Goal: Find specific page/section: Find specific page/section

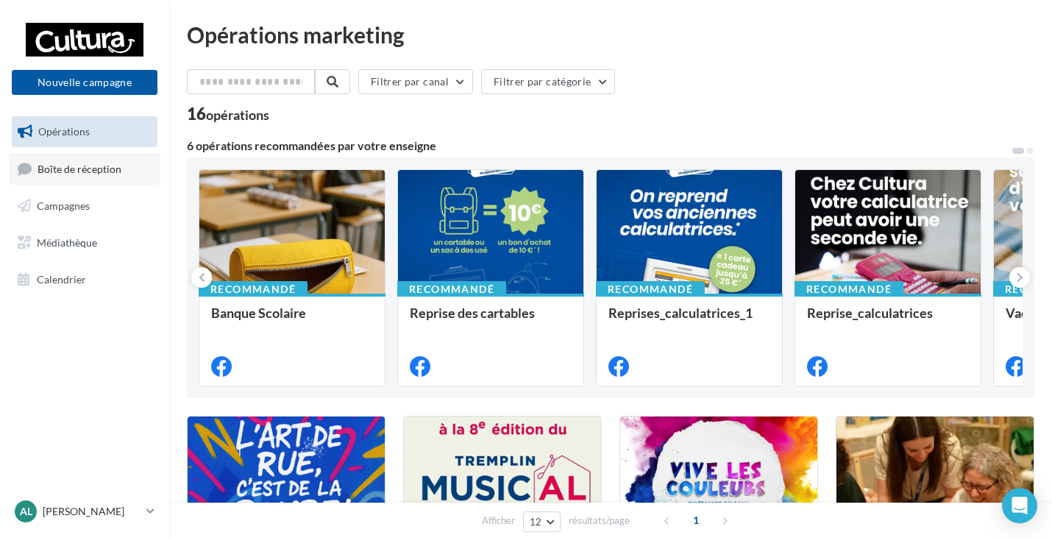
click at [104, 175] on link "Boîte de réception" at bounding box center [85, 169] width 152 height 32
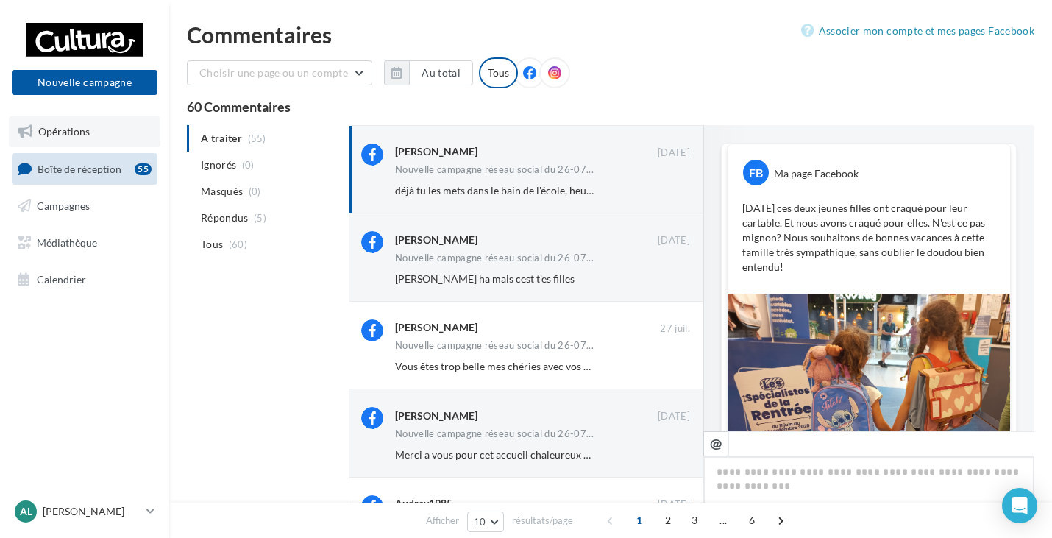
scroll to position [269, 0]
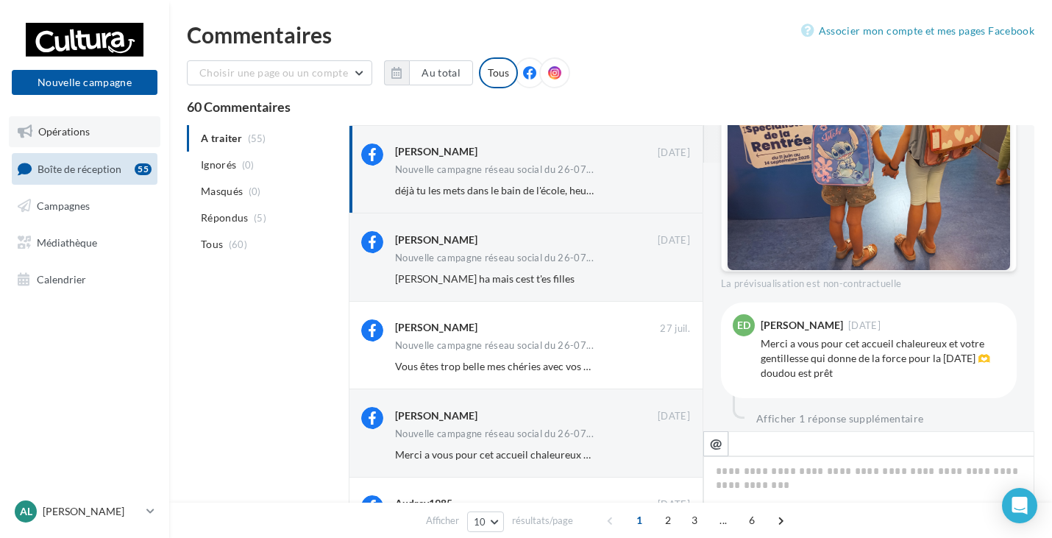
click at [102, 136] on link "Opérations" at bounding box center [85, 131] width 152 height 31
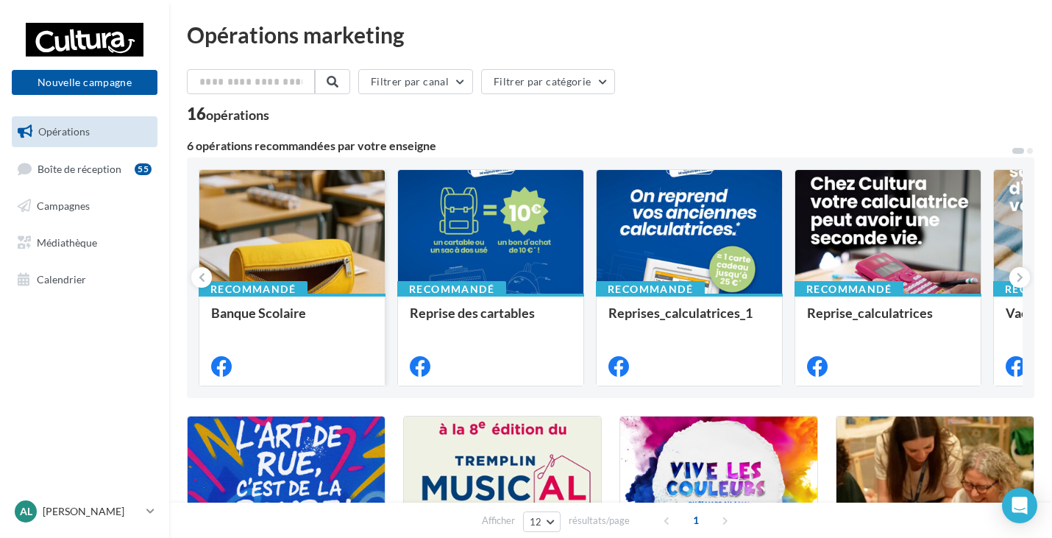
click at [310, 244] on div at bounding box center [291, 232] width 185 height 125
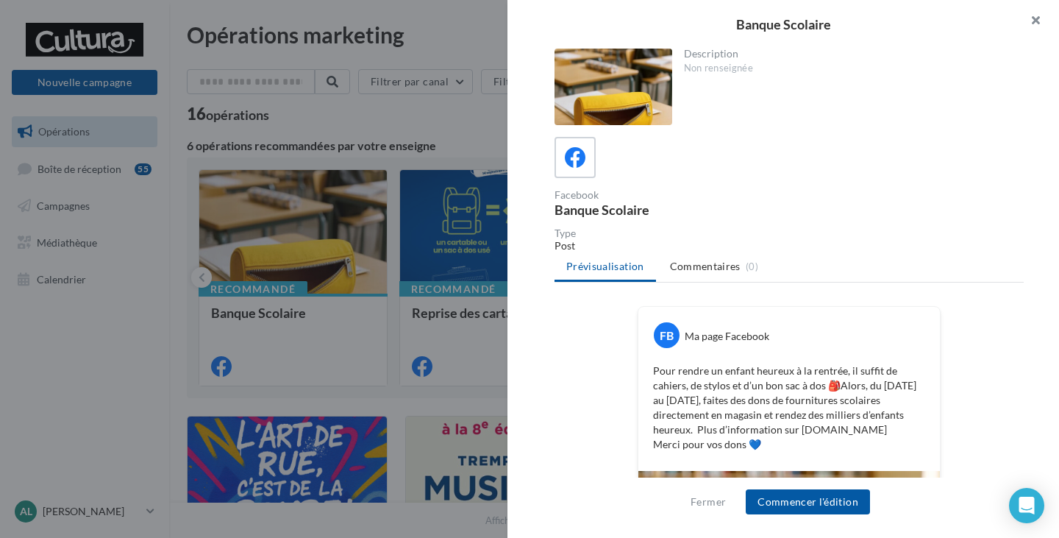
click at [1026, 18] on button "button" at bounding box center [1030, 22] width 59 height 44
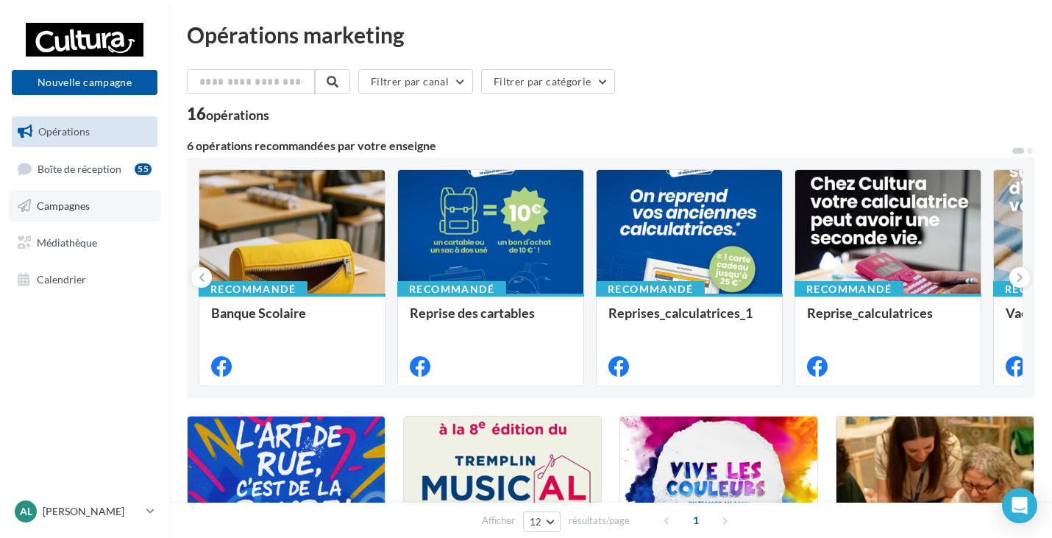
click at [81, 207] on span "Campagnes" at bounding box center [63, 205] width 53 height 13
